Goal: Information Seeking & Learning: Learn about a topic

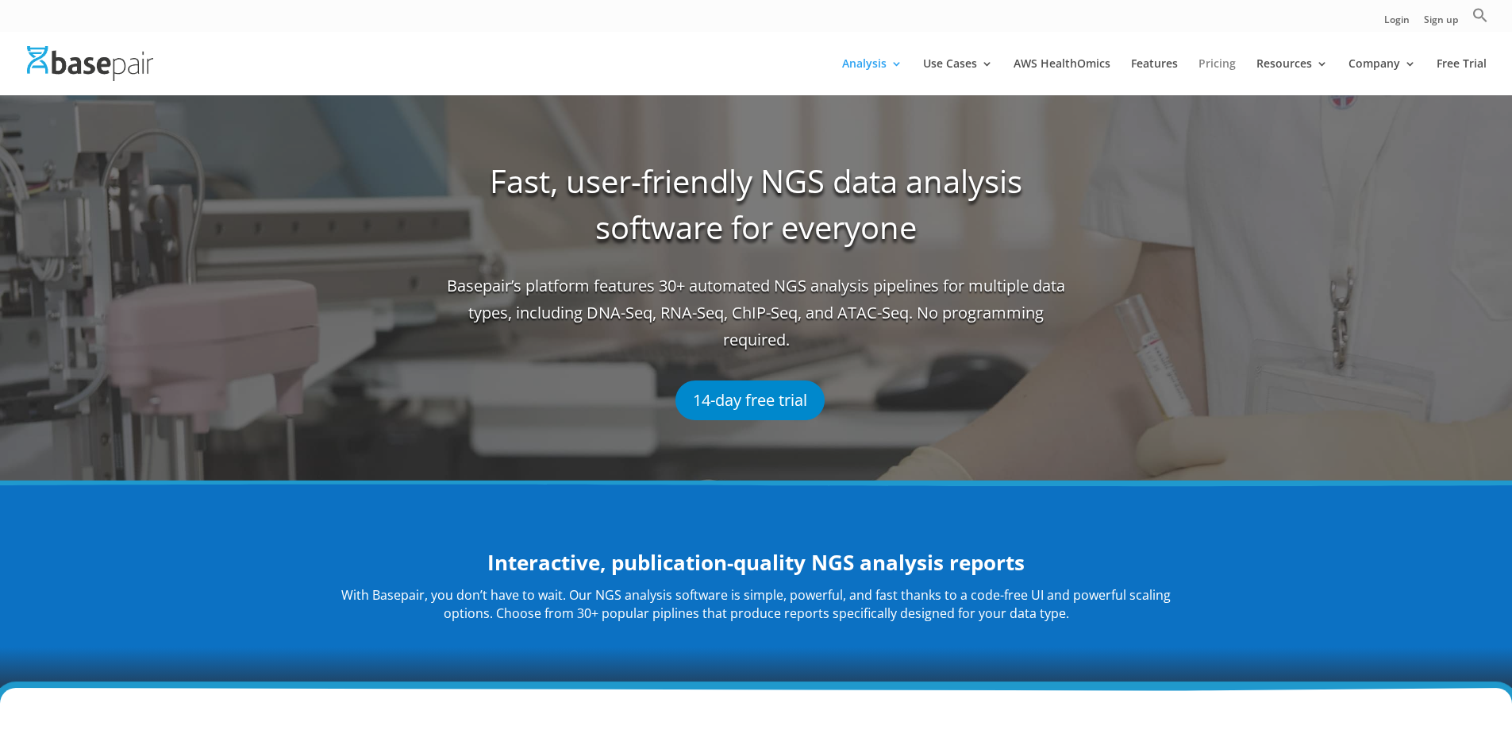
click at [1215, 67] on link "Pricing" at bounding box center [1217, 76] width 37 height 37
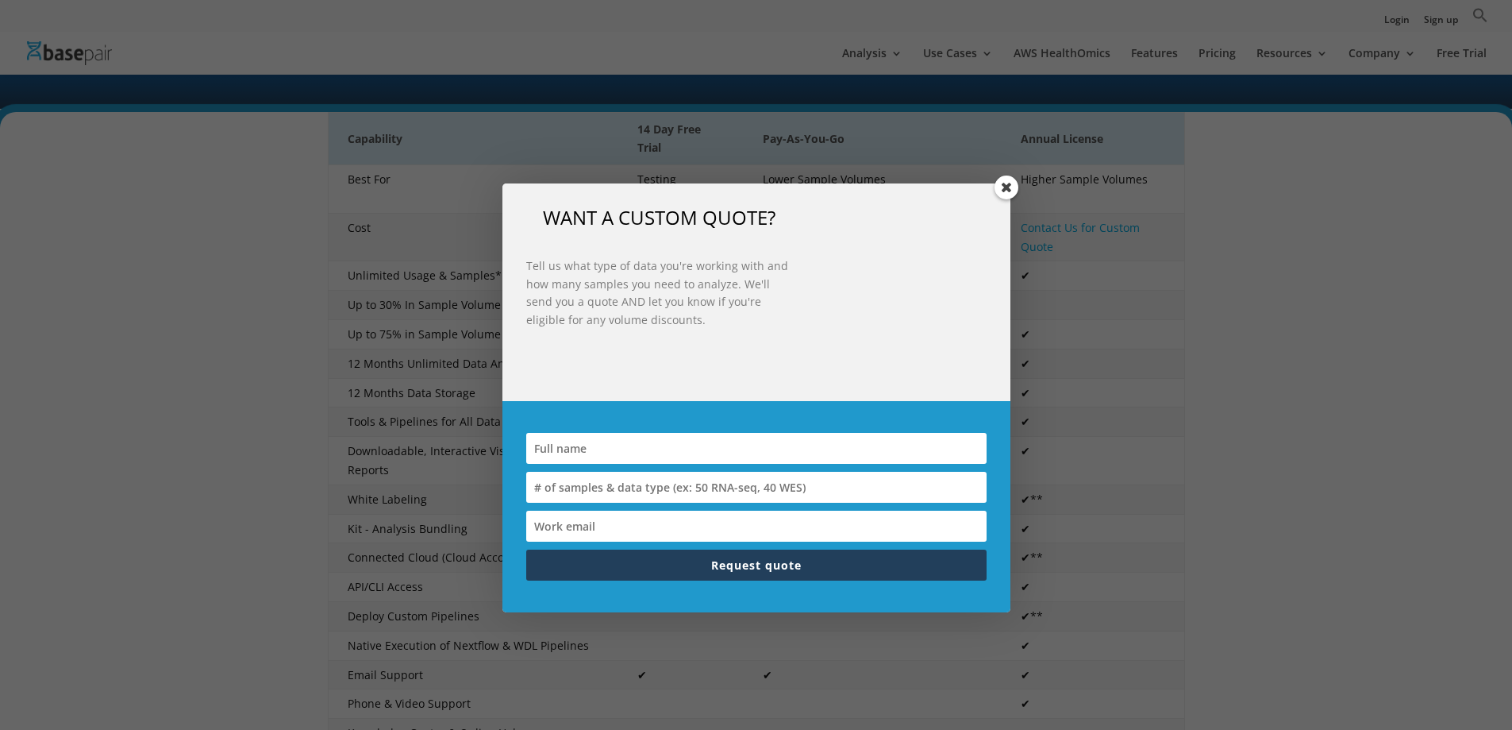
scroll to position [556, 0]
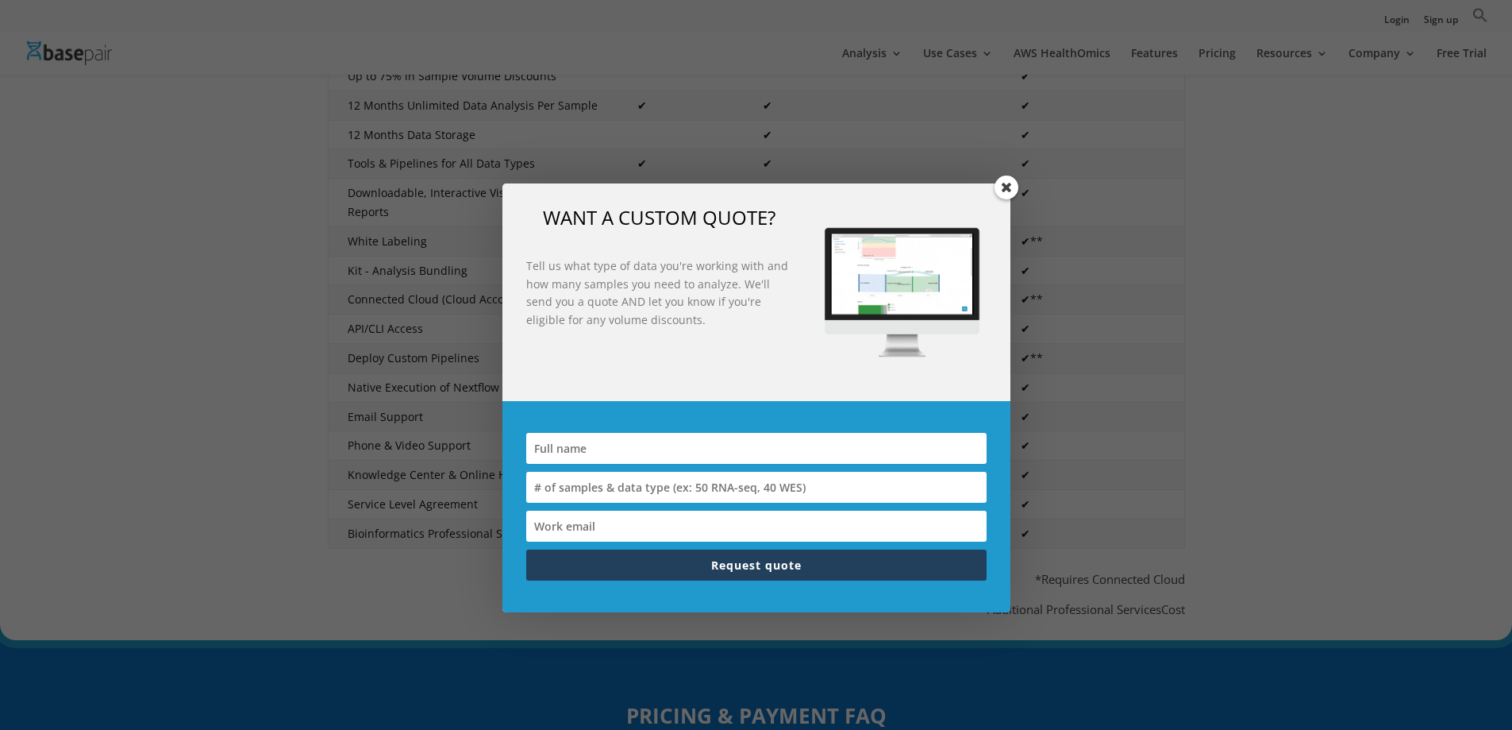
click at [1008, 188] on span at bounding box center [1007, 187] width 24 height 24
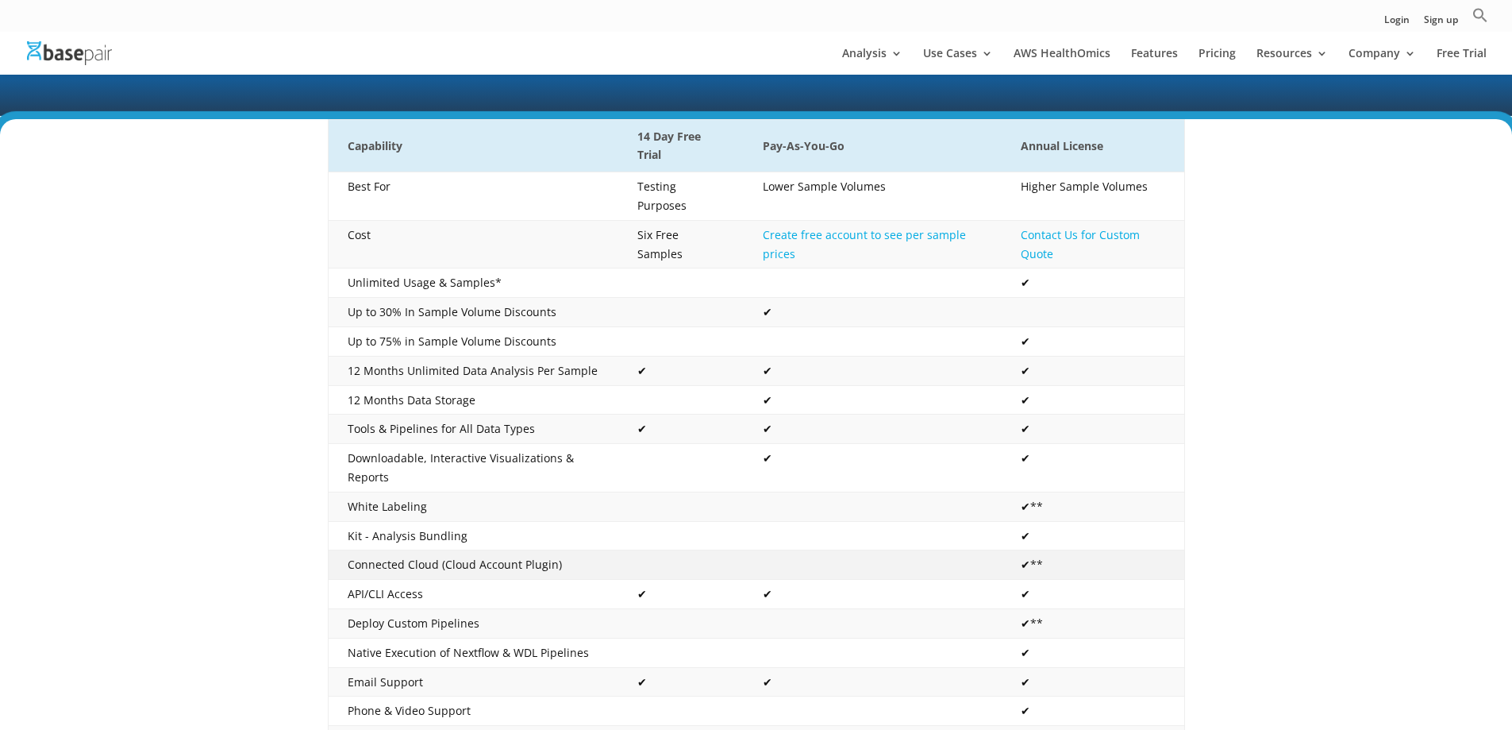
scroll to position [318, 0]
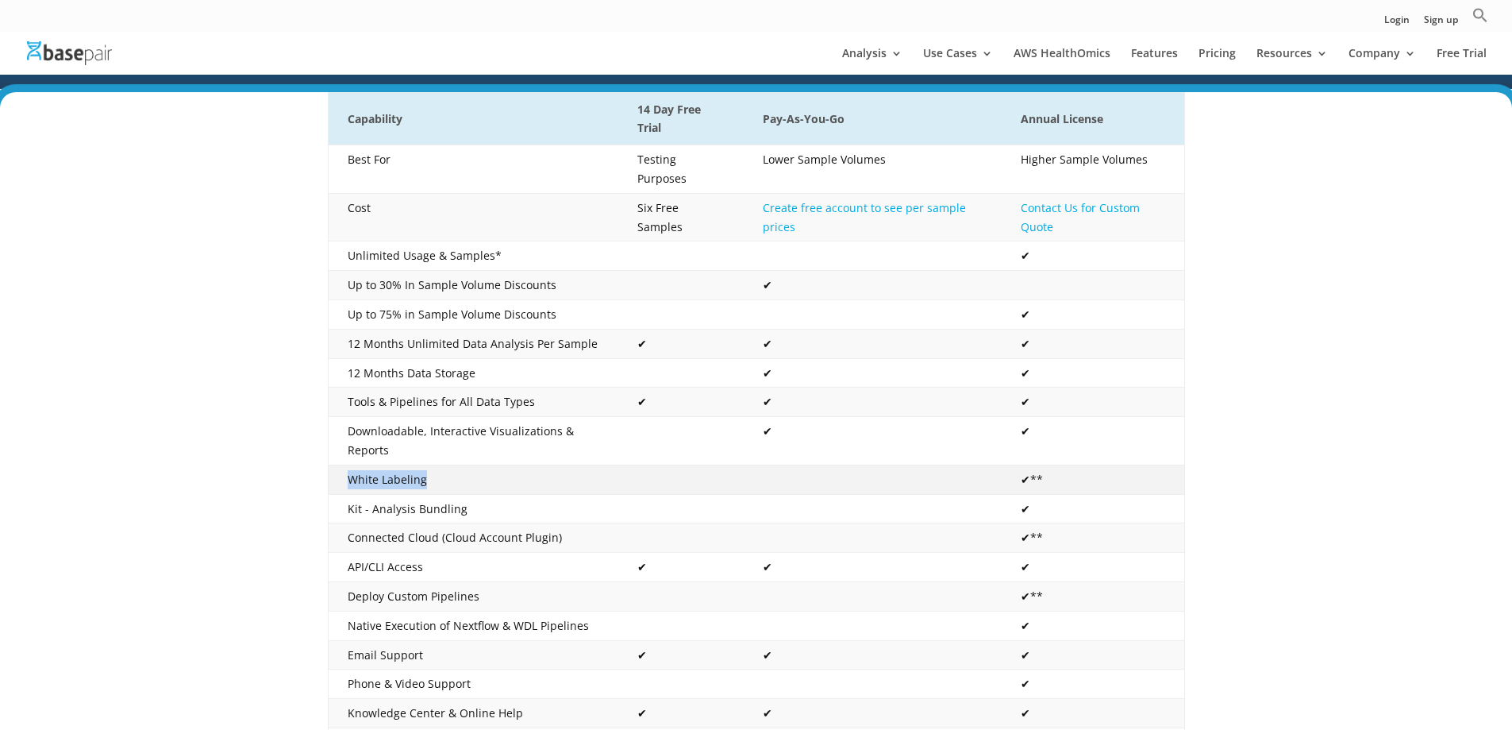
drag, startPoint x: 346, startPoint y: 455, endPoint x: 444, endPoint y: 473, distance: 99.3
click at [444, 473] on td "White Labeling" at bounding box center [473, 478] width 291 height 29
click at [455, 467] on td "White Labeling" at bounding box center [473, 478] width 291 height 29
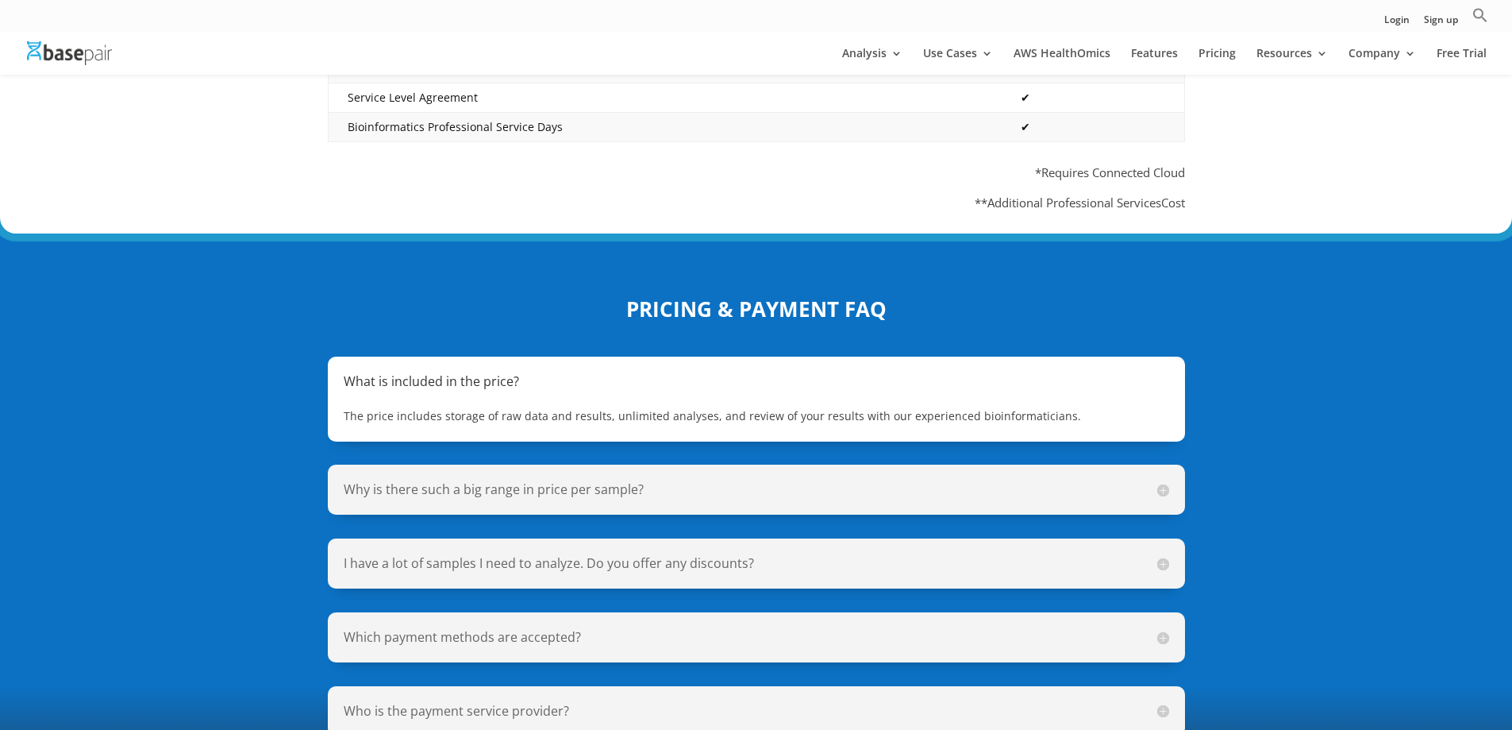
scroll to position [1047, 0]
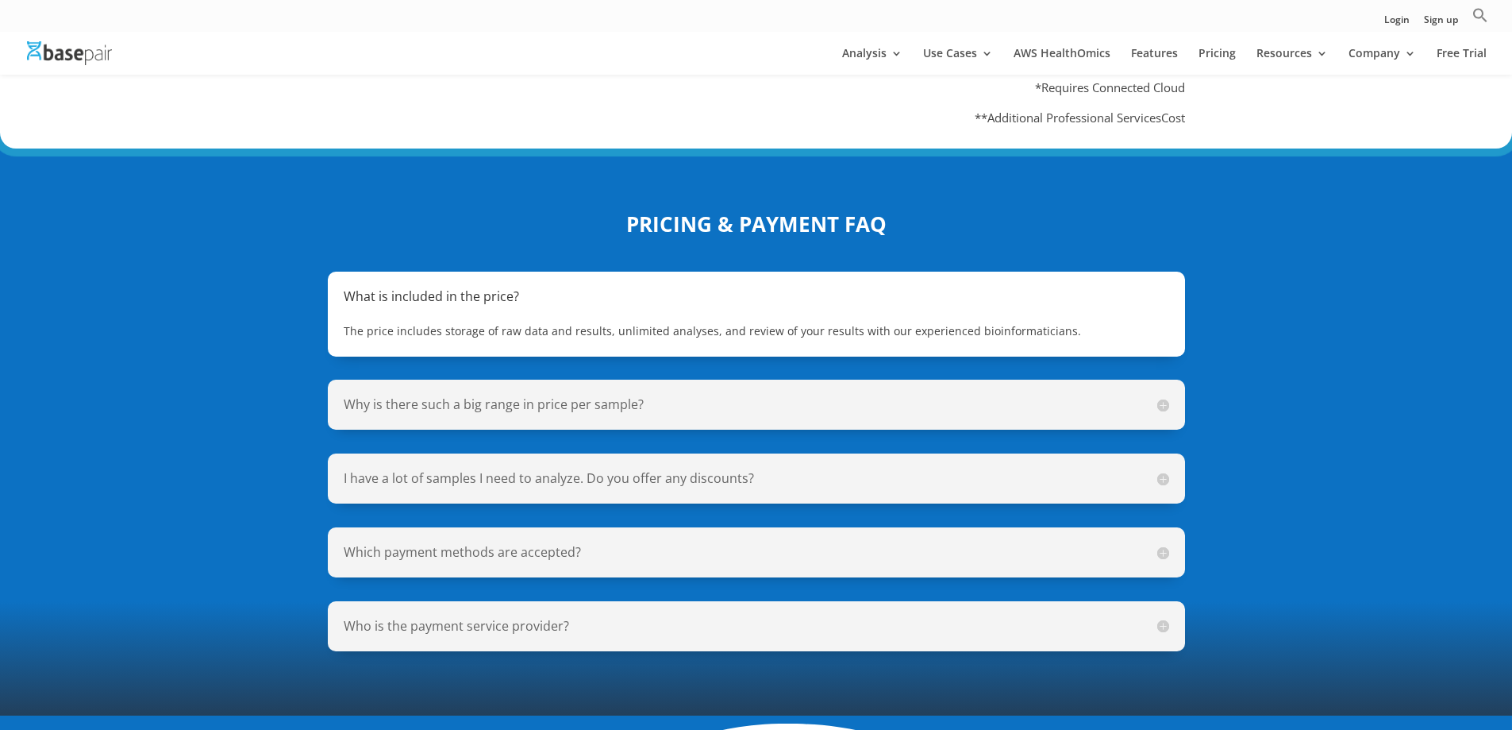
click at [717, 323] on span "The price includes storage of raw data and results, unlimited analyses, and rev…" at bounding box center [712, 330] width 737 height 15
drag, startPoint x: 710, startPoint y: 316, endPoint x: 1118, endPoint y: 312, distance: 407.3
click at [1008, 323] on span "The price includes storage of raw data and results, unlimited analyses, and rev…" at bounding box center [712, 330] width 737 height 15
click at [1086, 322] on p "The price includes storage of raw data and results, unlimited analyses, and rev…" at bounding box center [757, 331] width 826 height 19
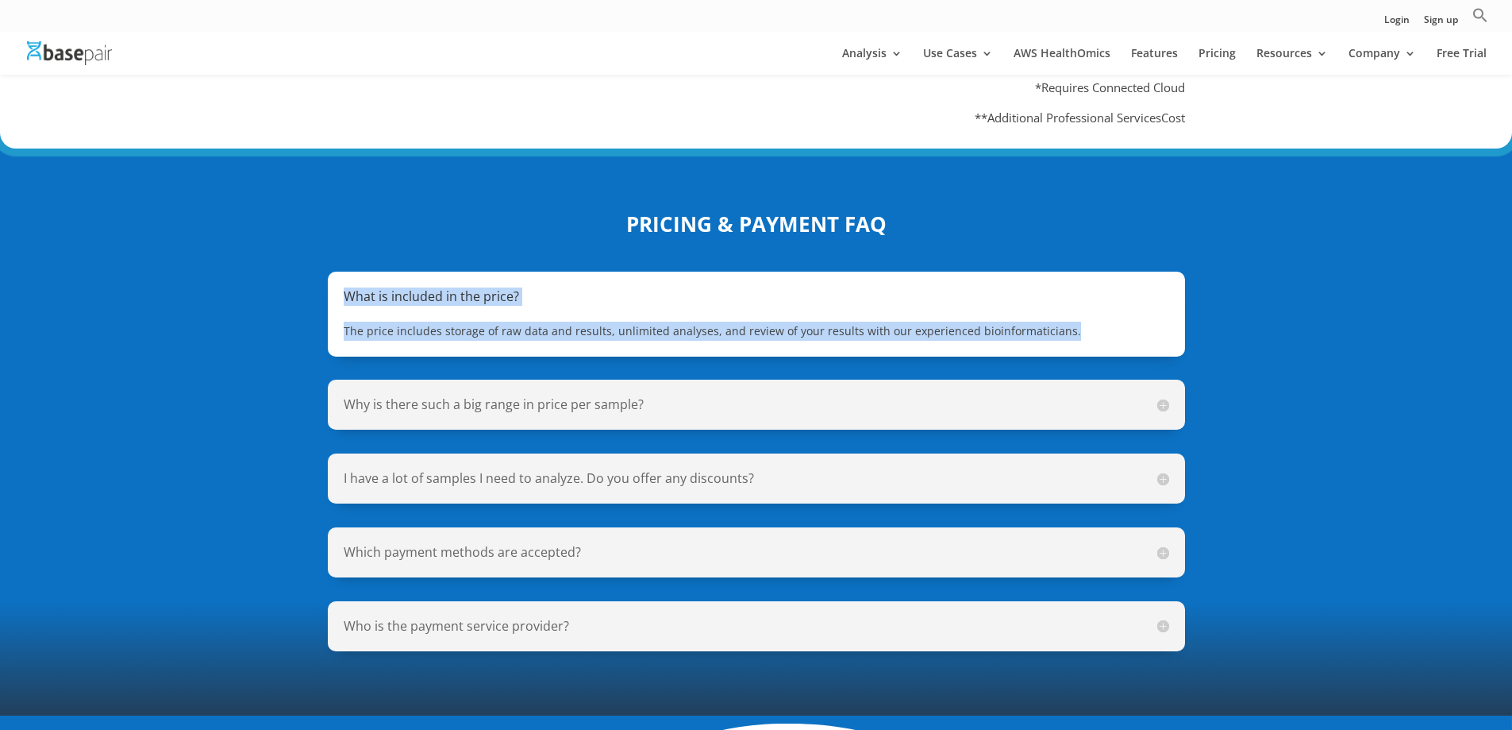
drag, startPoint x: 1055, startPoint y: 314, endPoint x: 310, endPoint y: 278, distance: 746.3
click at [310, 278] on div "PRICING & PAYMENT FAQ What is included in the price? The price includes storage…" at bounding box center [756, 430] width 1512 height 570
click at [368, 287] on h5 "What is included in the price?" at bounding box center [757, 296] width 826 height 18
click at [292, 283] on div "PRICING & PAYMENT FAQ What is included in the price? The price includes storage…" at bounding box center [756, 430] width 1512 height 570
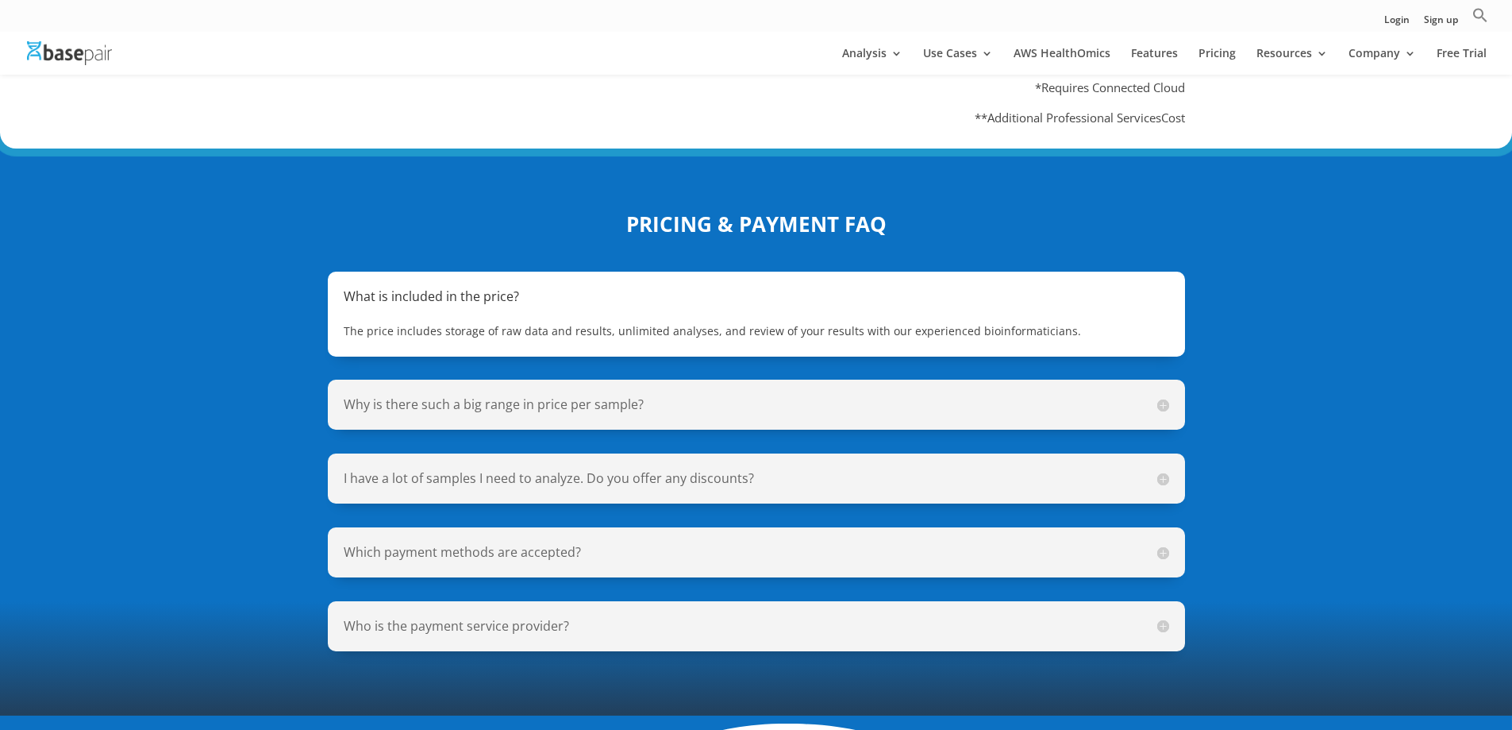
click at [653, 469] on h5 "I have a lot of samples I need to analyze. Do you offer any discounts?" at bounding box center [757, 478] width 826 height 18
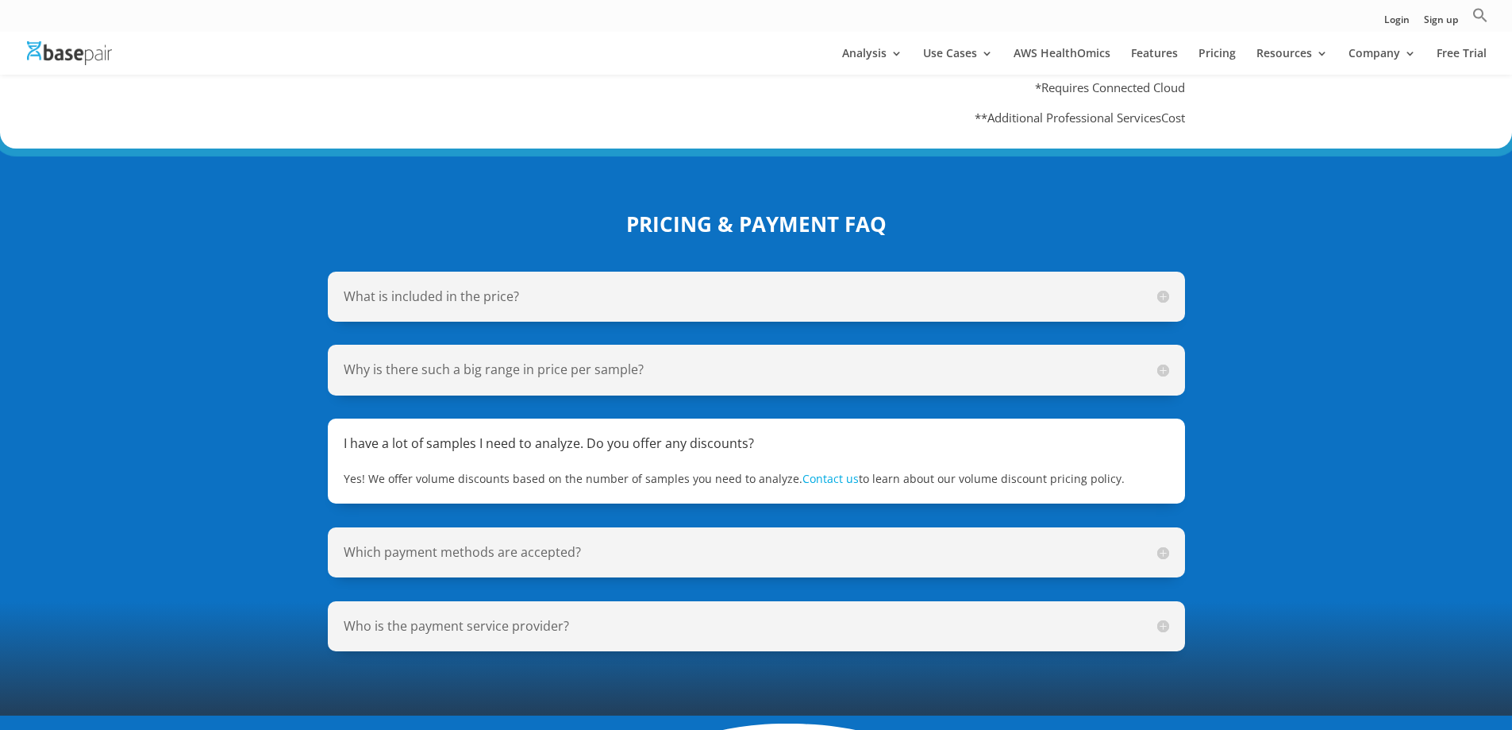
click at [1342, 478] on div "PRICING & PAYMENT FAQ What is included in the price? The price includes storage…" at bounding box center [756, 430] width 1512 height 570
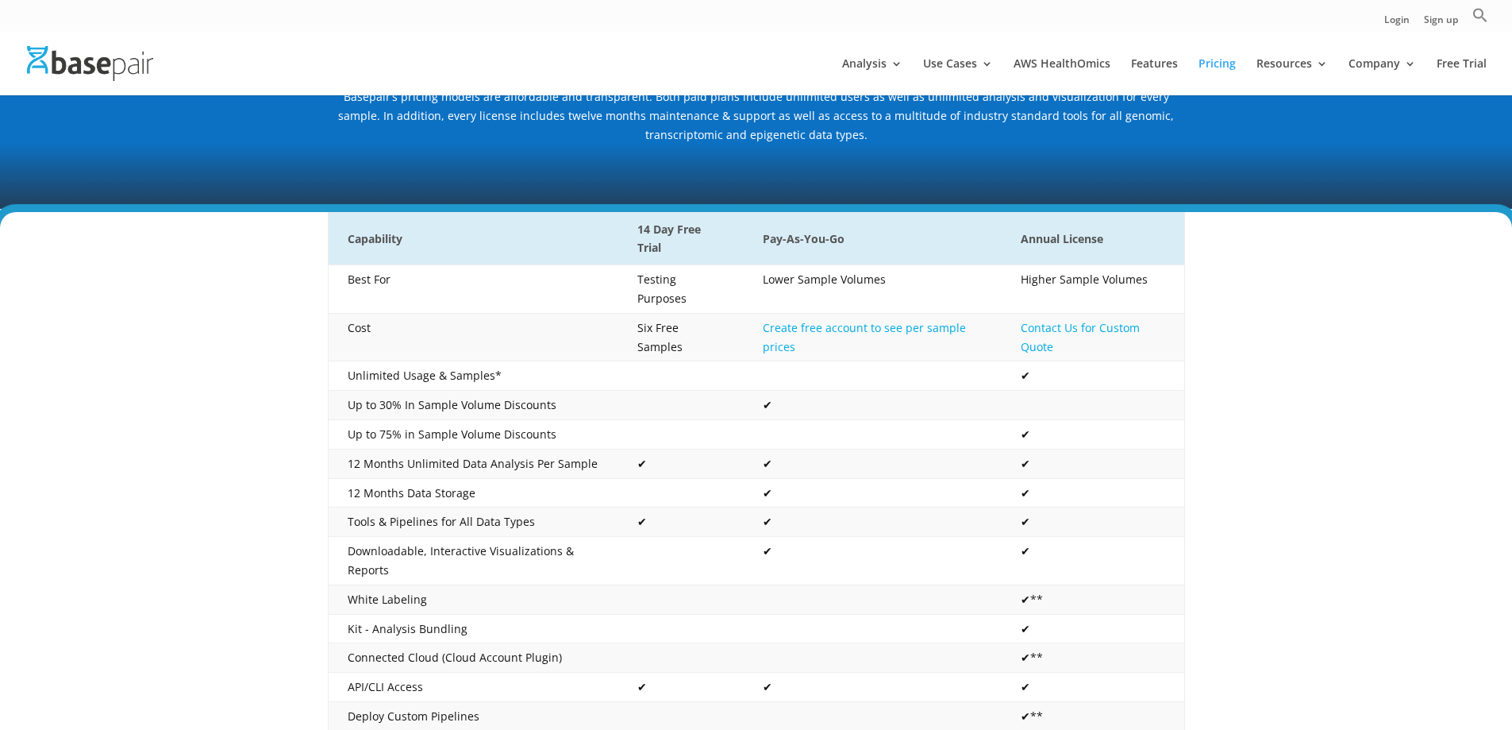
scroll to position [0, 0]
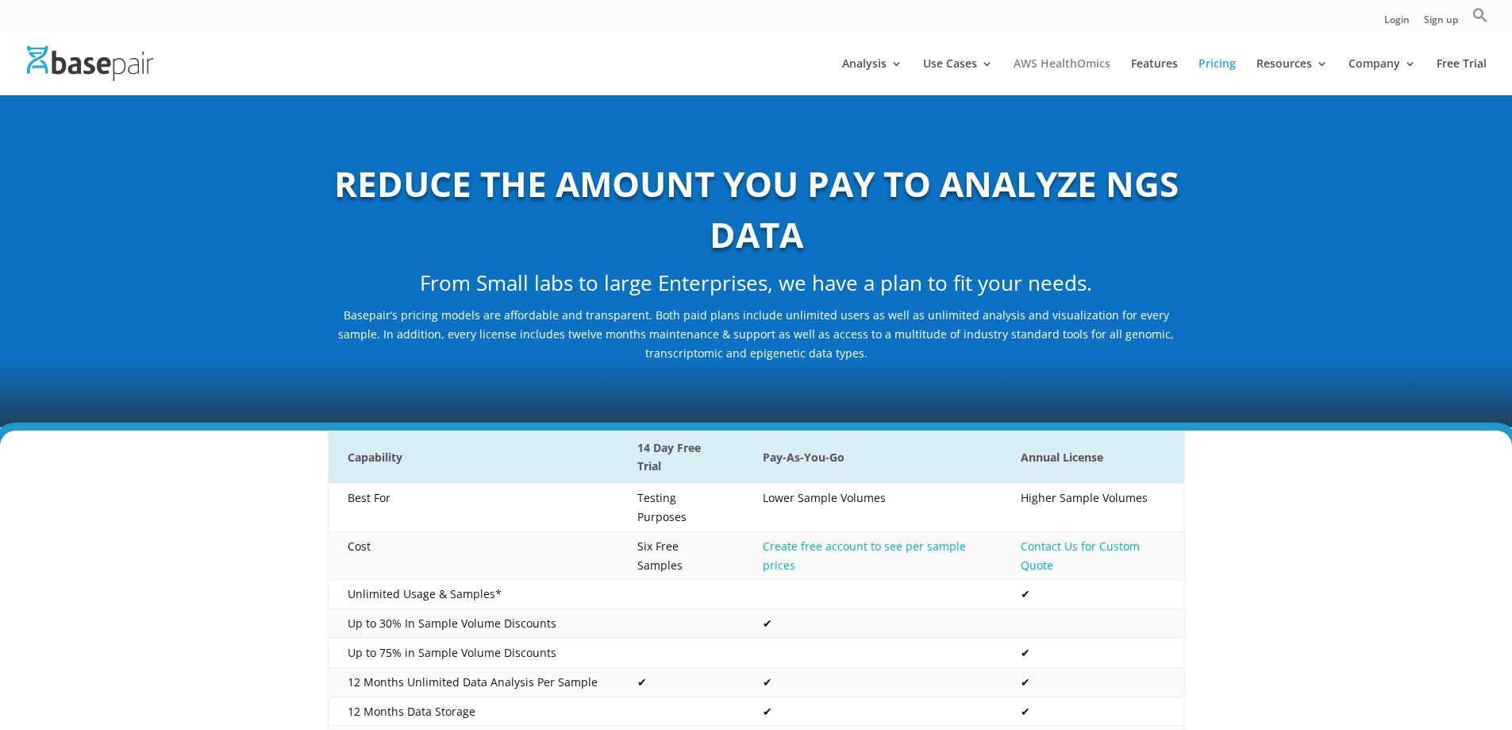
click at [1069, 66] on link "AWS HealthOmics" at bounding box center [1062, 76] width 97 height 37
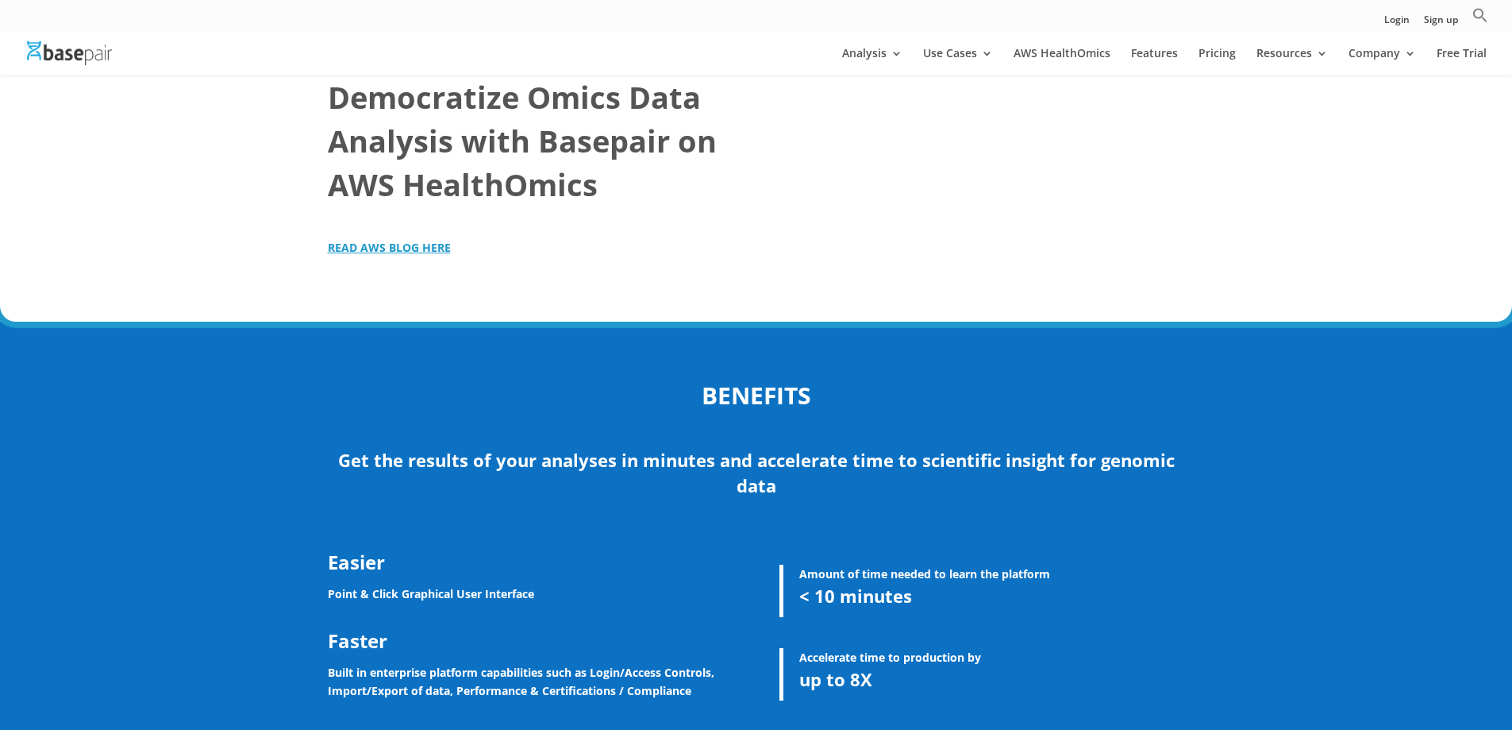
scroll to position [2064, 0]
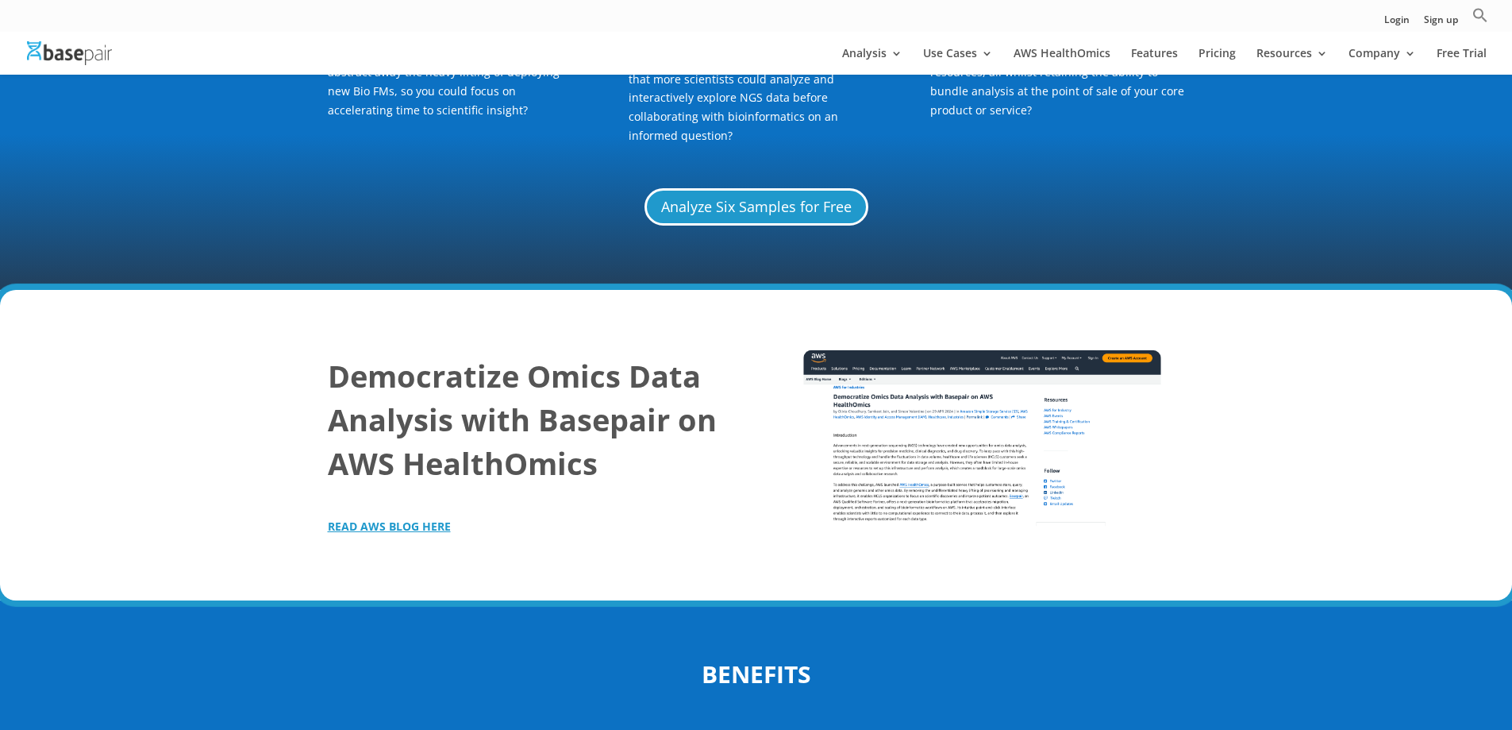
click at [988, 385] on img at bounding box center [981, 437] width 357 height 175
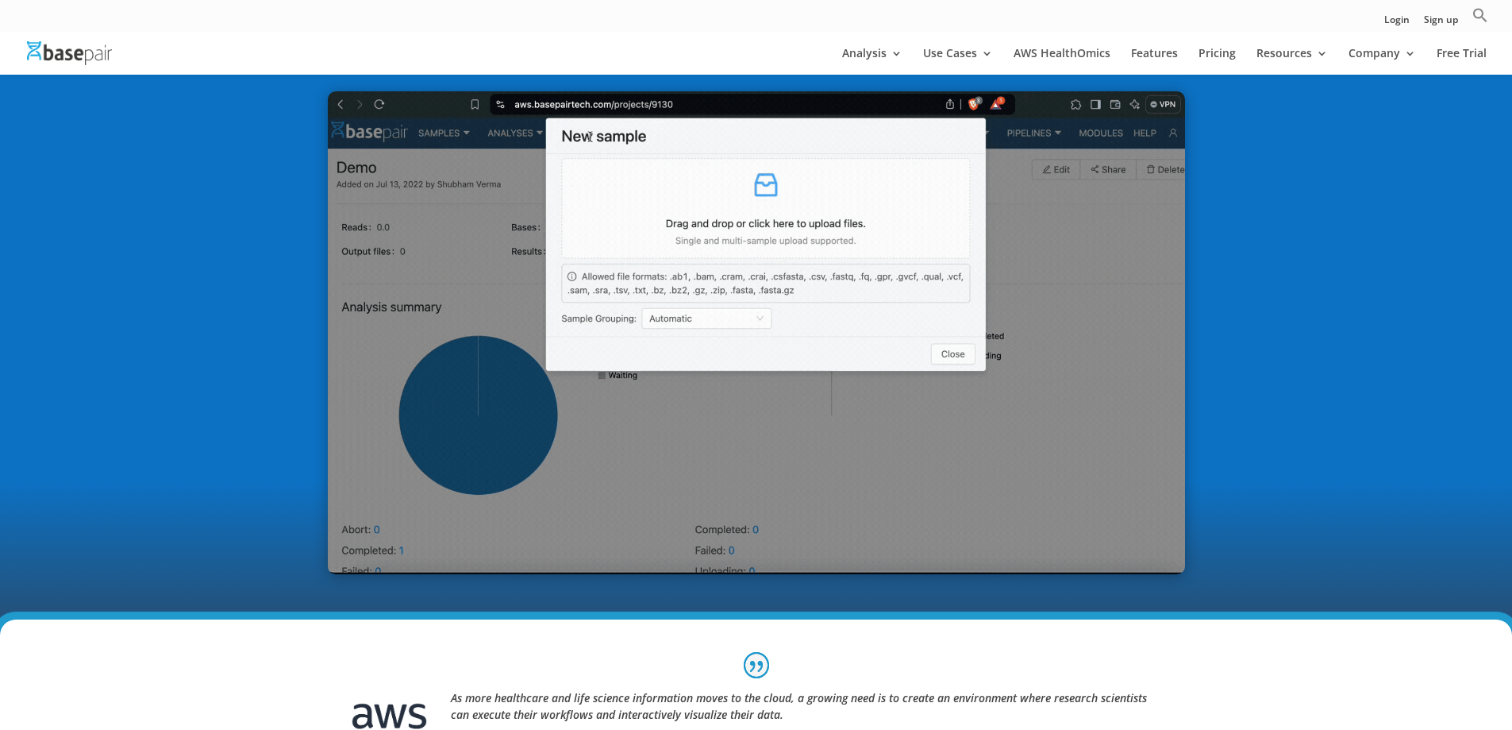
scroll to position [500, 0]
